Goal: Task Accomplishment & Management: Complete application form

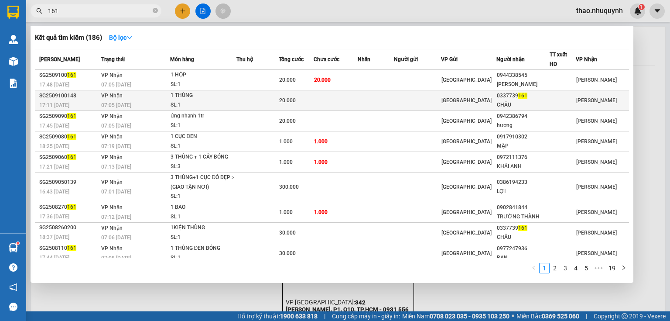
type input "161"
click at [168, 99] on td "VP Nhận 07:05 [DATE]" at bounding box center [134, 100] width 71 height 21
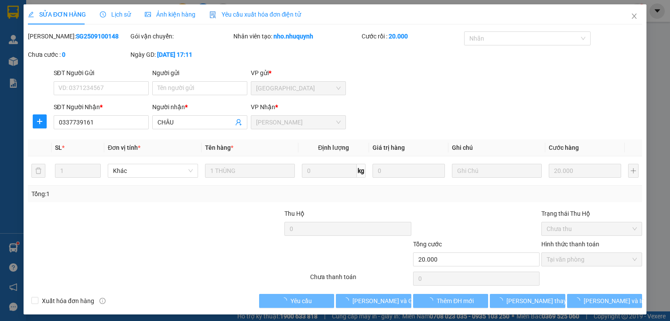
type input "0337739161"
type input "CHÂU"
type input "20.000"
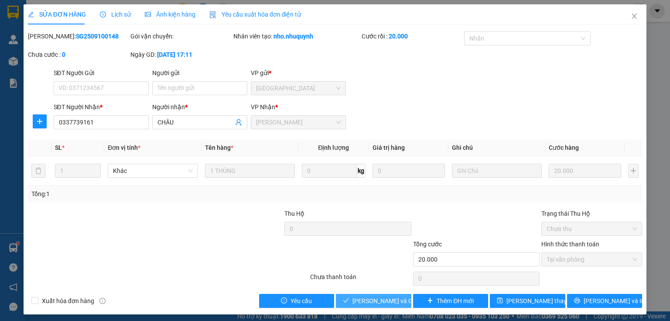
click at [351, 302] on button "[PERSON_NAME] và Giao hàng" at bounding box center [373, 301] width 75 height 14
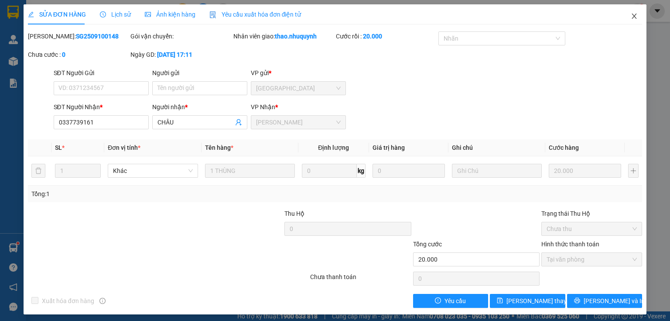
click at [632, 16] on icon "close" at bounding box center [634, 16] width 5 height 5
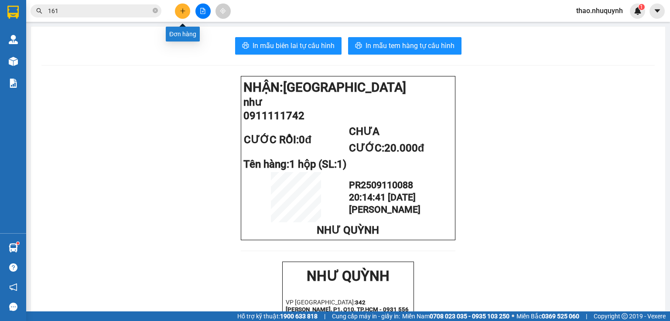
click at [188, 7] on button at bounding box center [182, 10] width 15 height 15
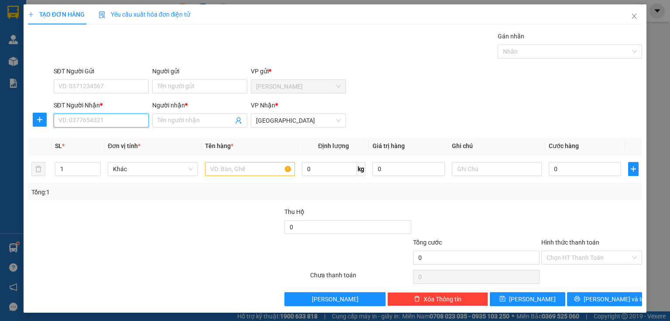
click at [114, 119] on input "SĐT Người Nhận *" at bounding box center [101, 120] width 95 height 14
click at [79, 119] on input "000000945" at bounding box center [101, 120] width 95 height 14
type input "0000000945"
click at [96, 138] on div "0000000945 - quốc" at bounding box center [100, 138] width 84 height 10
type input "quốc"
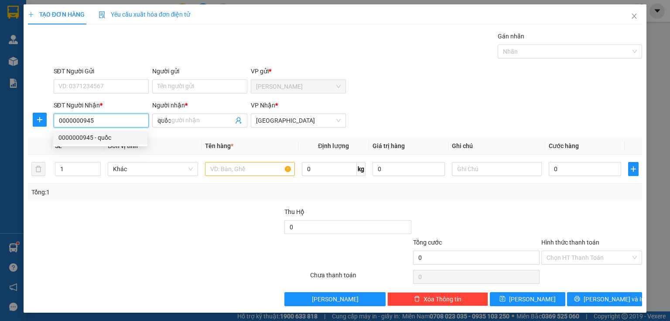
type input "20.000"
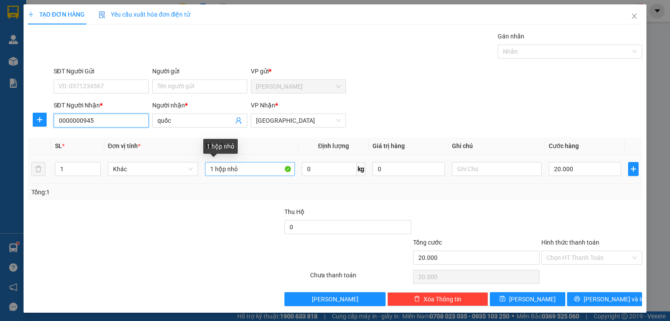
type input "0000000945"
click at [254, 170] on input "1 hộp nhỏ" at bounding box center [250, 169] width 90 height 14
type input "1 hộp"
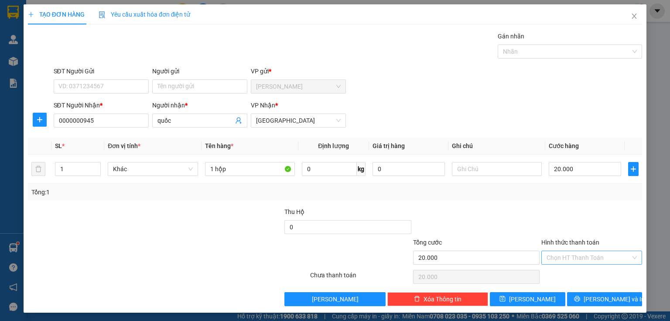
click at [565, 256] on input "Hình thức thanh toán" at bounding box center [589, 257] width 84 height 13
click at [563, 270] on div "Tại văn phòng" at bounding box center [587, 274] width 90 height 10
type input "0"
click at [581, 299] on button "[PERSON_NAME] và In" at bounding box center [604, 299] width 75 height 14
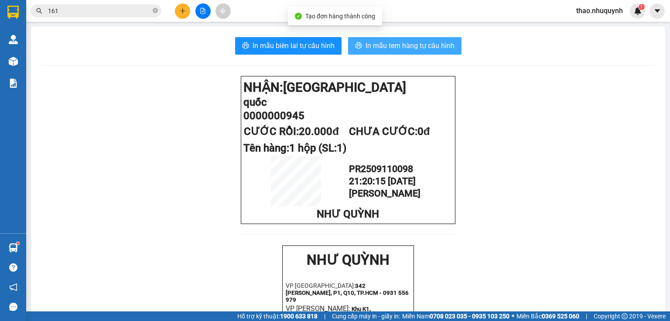
click at [380, 44] on span "In mẫu tem hàng tự cấu hình" at bounding box center [410, 45] width 89 height 11
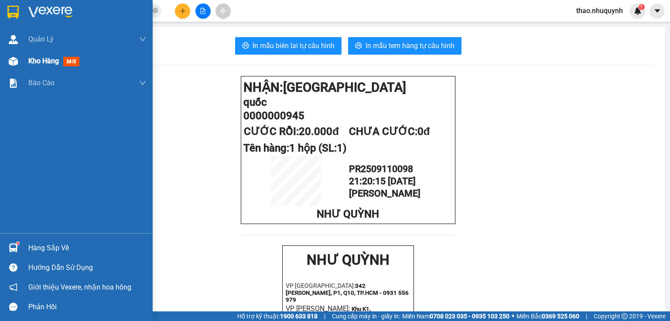
click at [49, 64] on span "Kho hàng" at bounding box center [43, 61] width 31 height 8
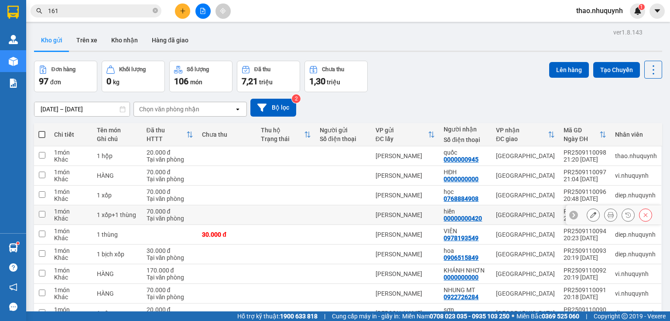
scroll to position [65, 0]
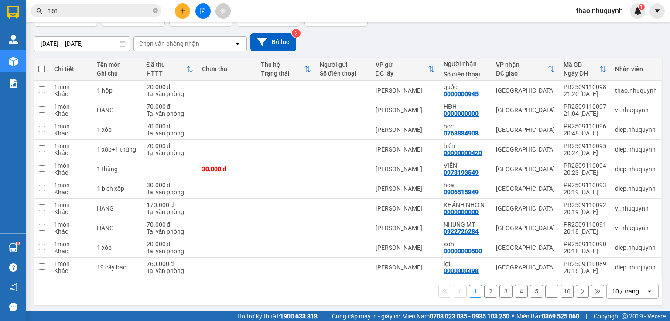
click at [623, 291] on div "10 / trang" at bounding box center [625, 291] width 27 height 9
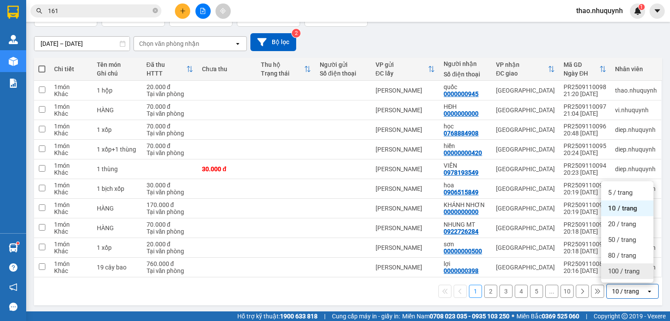
click at [622, 270] on span "100 / trang" at bounding box center [623, 271] width 31 height 9
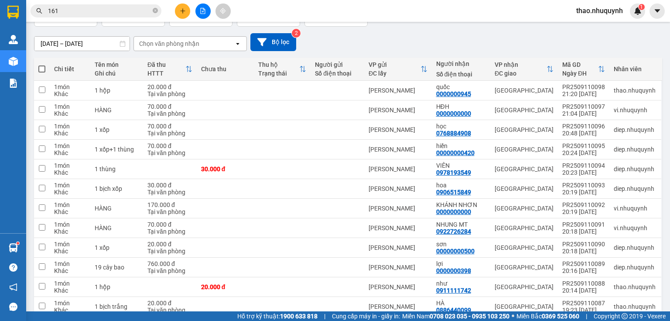
click at [40, 70] on span at bounding box center [41, 68] width 7 height 7
click at [42, 65] on input "checkbox" at bounding box center [42, 65] width 0 height 0
checkbox input "true"
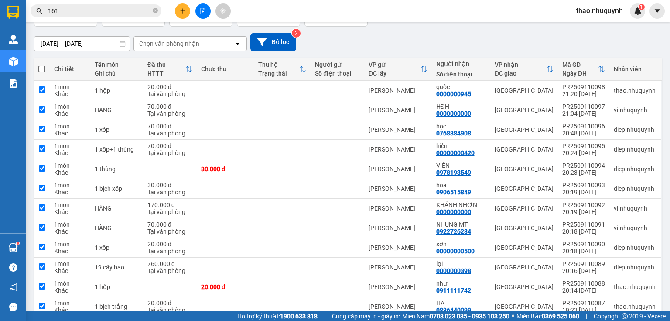
checkbox input "true"
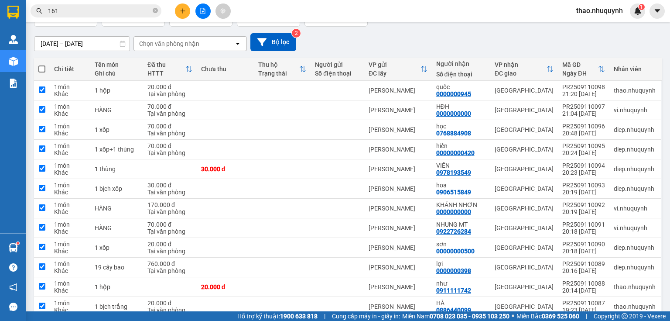
checkbox input "true"
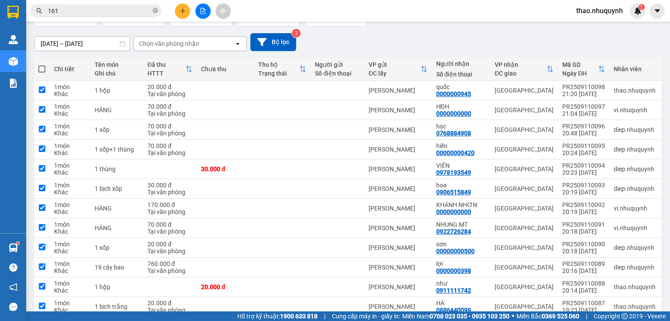
checkbox input "true"
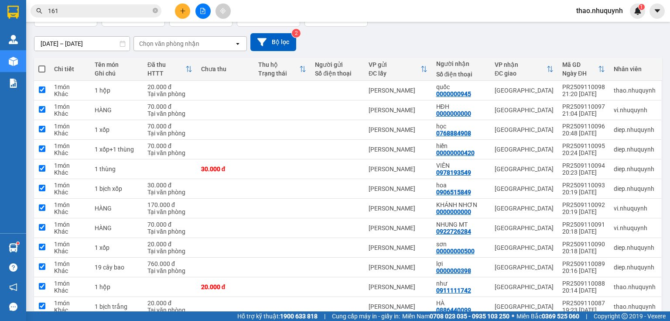
checkbox input "true"
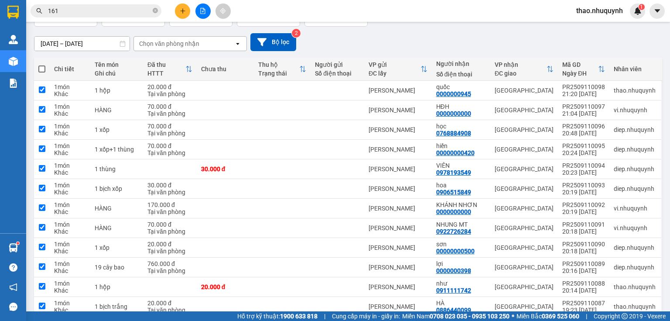
checkbox input "true"
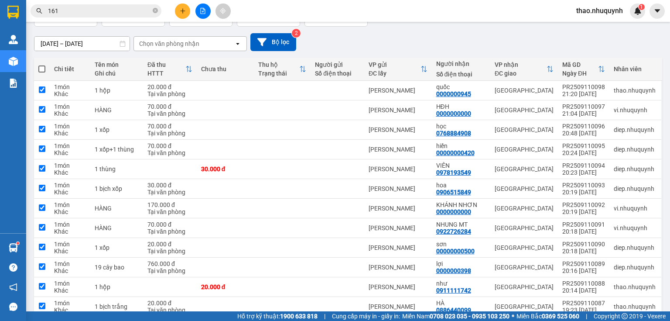
checkbox input "true"
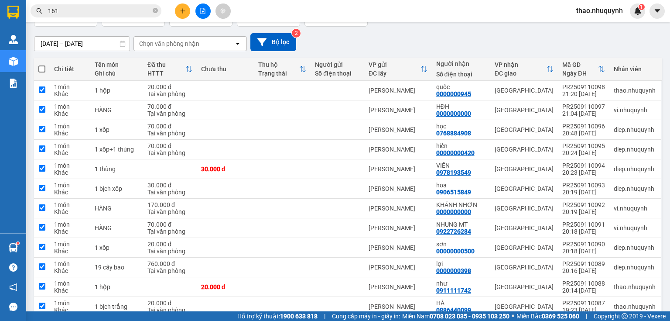
checkbox input "true"
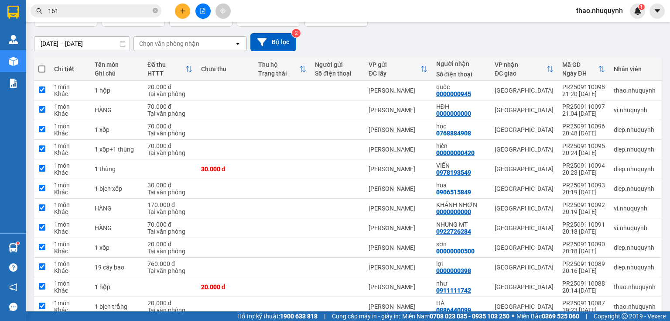
checkbox input "true"
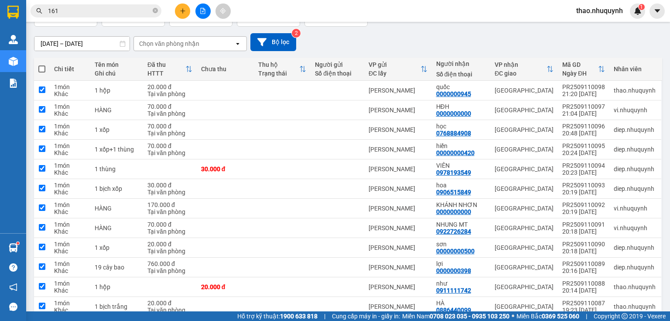
checkbox input "true"
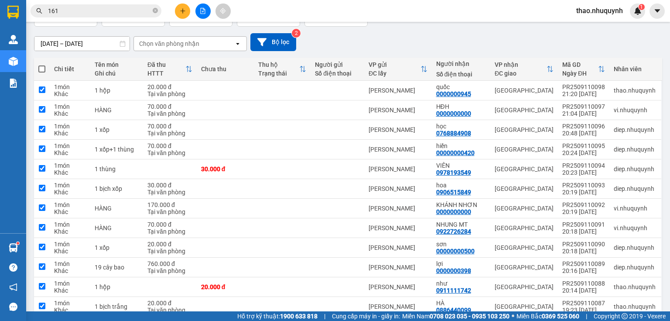
checkbox input "true"
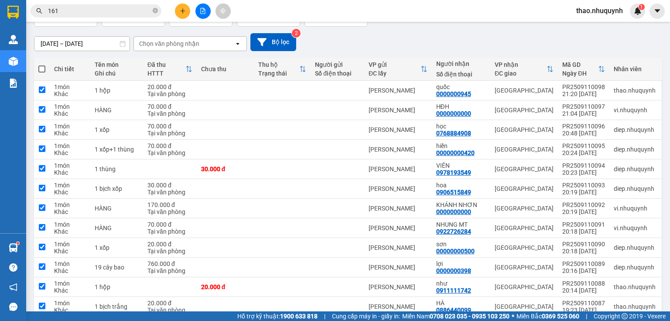
checkbox input "true"
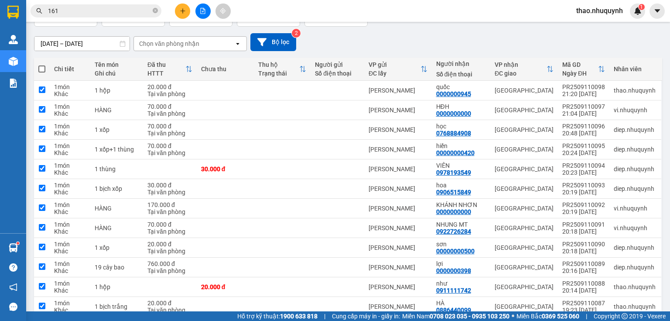
checkbox input "true"
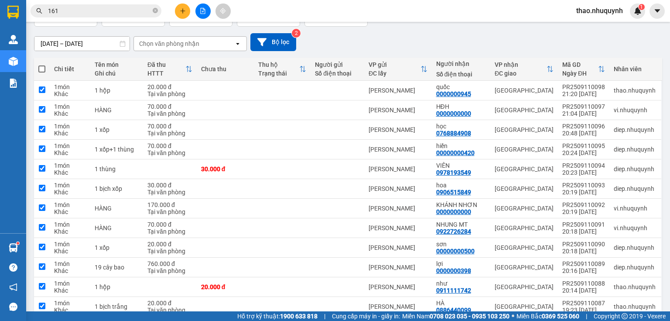
checkbox input "true"
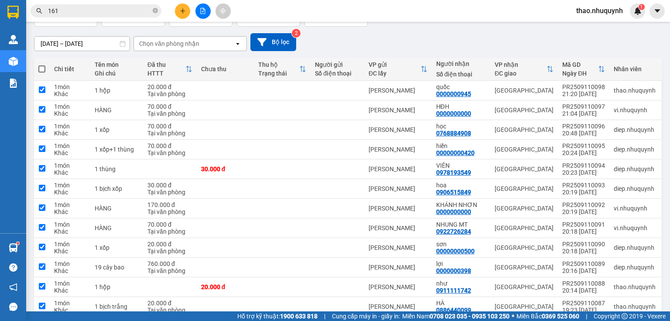
checkbox input "true"
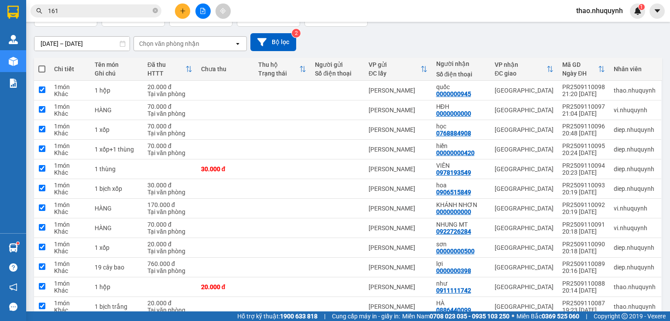
checkbox input "true"
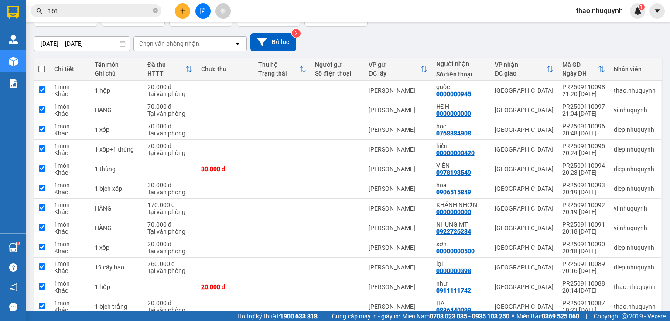
checkbox input "true"
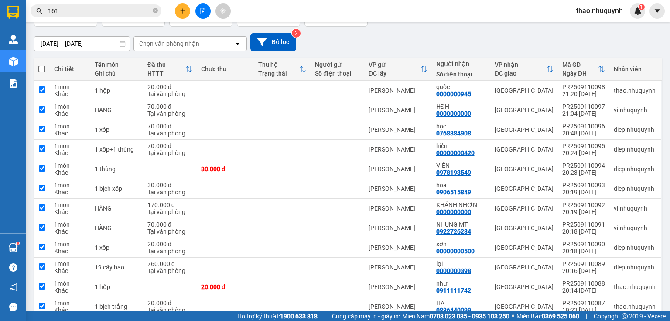
checkbox input "true"
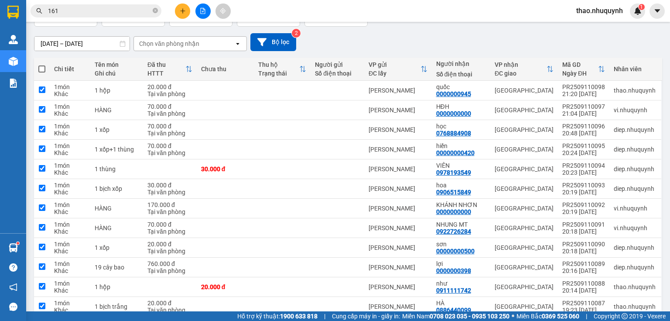
checkbox input "true"
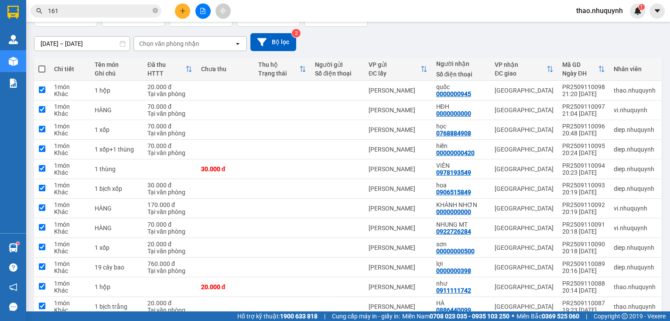
checkbox input "true"
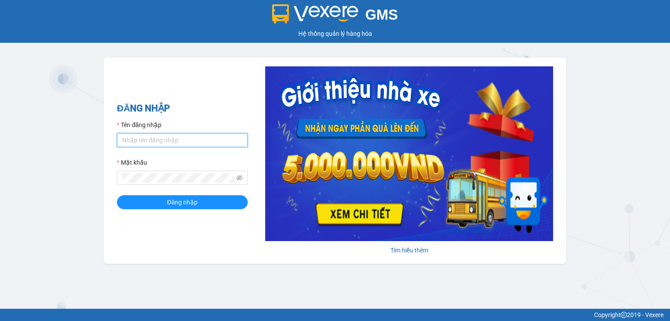
click at [134, 142] on input "Tên đăng nhập" at bounding box center [182, 140] width 131 height 14
